Goal: Information Seeking & Learning: Understand process/instructions

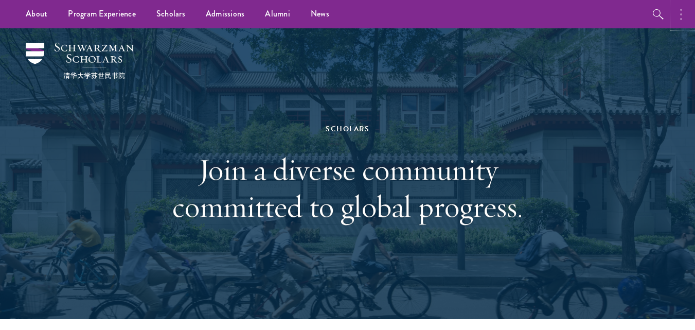
click at [689, 11] on button "button" at bounding box center [684, 14] width 23 height 28
click at [472, 47] on div "Scholars Join a diverse community committed to global progress." at bounding box center [347, 173] width 592 height 291
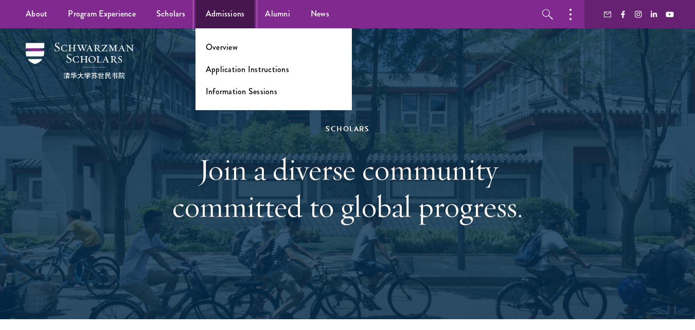
click at [234, 15] on link "Admissions" at bounding box center [226, 14] width 60 height 28
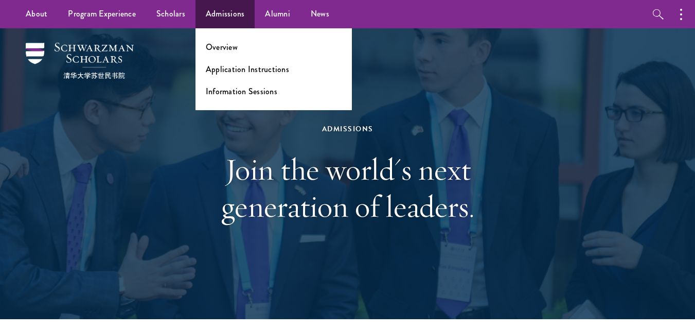
click at [232, 77] on ul "Overview Application Instructions Information Sessions" at bounding box center [274, 69] width 156 height 82
click at [242, 72] on link "Application Instructions" at bounding box center [247, 69] width 83 height 12
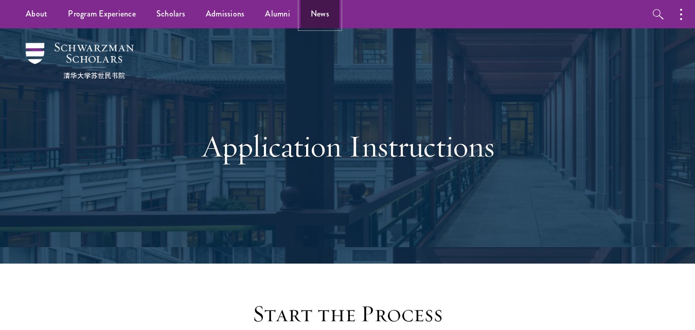
click at [329, 17] on link "News" at bounding box center [320, 14] width 39 height 28
